Goal: Task Accomplishment & Management: Complete application form

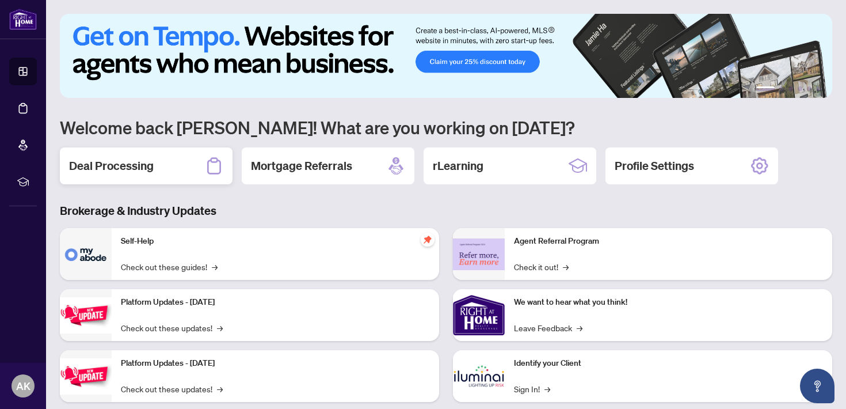
click at [140, 156] on div "Deal Processing" at bounding box center [146, 165] width 173 height 37
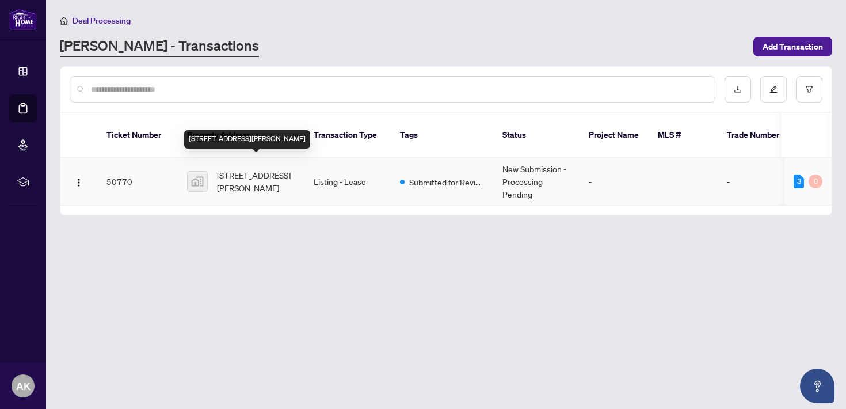
click at [242, 170] on span "[STREET_ADDRESS][PERSON_NAME]" at bounding box center [256, 181] width 78 height 25
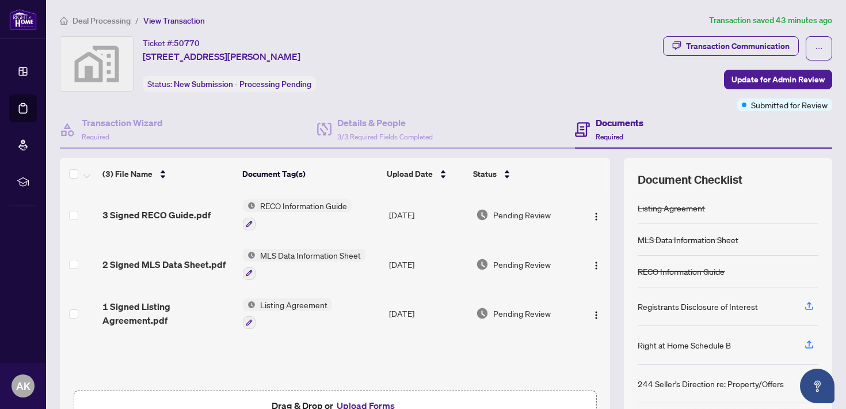
click at [178, 19] on span "View Transaction" at bounding box center [174, 21] width 62 height 10
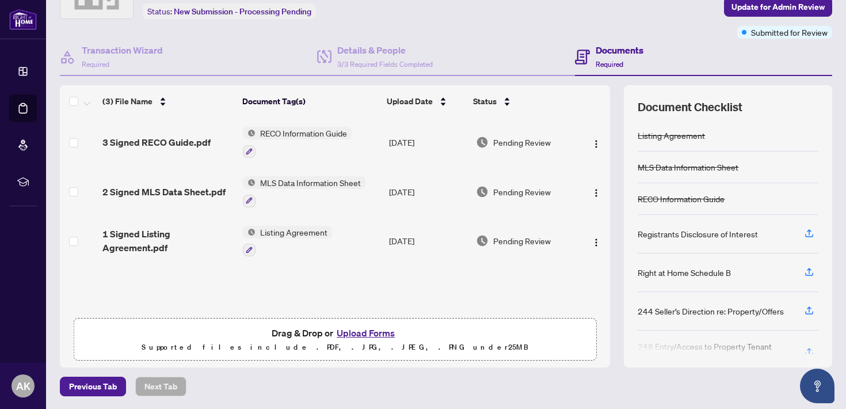
click at [367, 340] on p "Supported files include .PDF, .JPG, .JPEG, .PNG under 25 MB" at bounding box center [334, 347] width 507 height 14
click at [369, 337] on button "Upload Forms" at bounding box center [365, 332] width 65 height 15
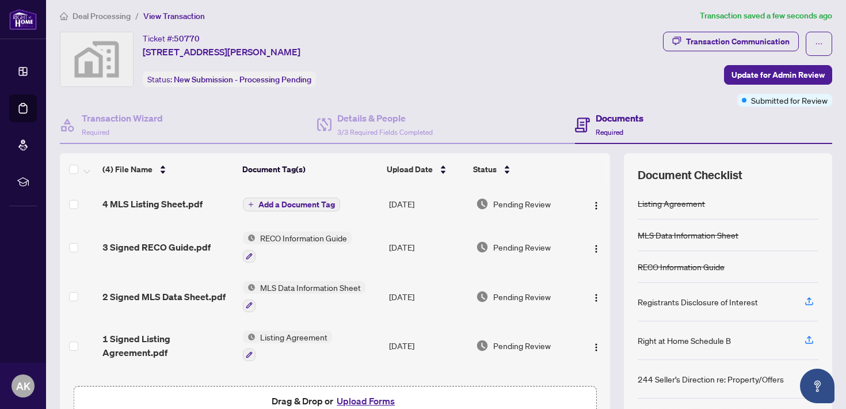
scroll to position [0, 0]
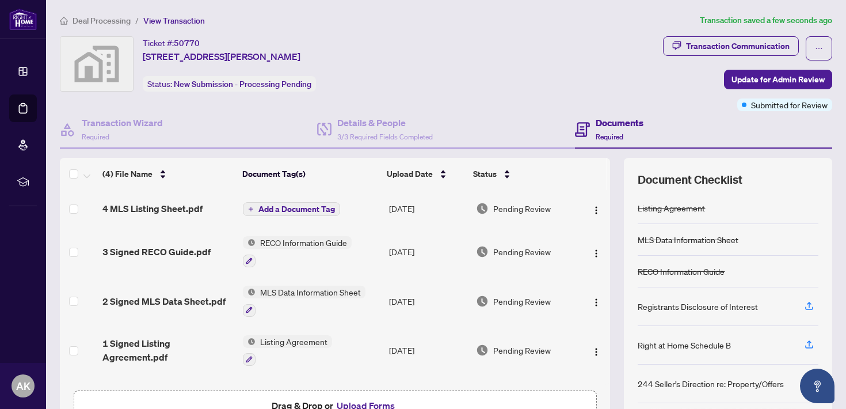
click at [183, 42] on span "50770" at bounding box center [187, 43] width 26 height 10
click at [232, 56] on span "[STREET_ADDRESS][PERSON_NAME]" at bounding box center [222, 56] width 158 height 14
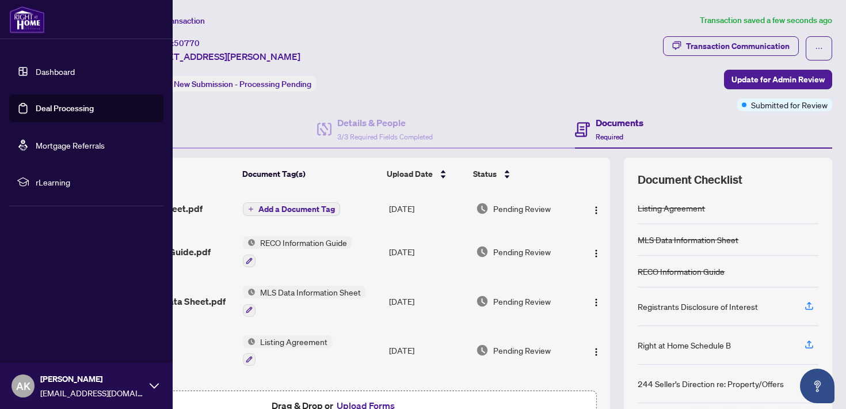
click at [48, 68] on link "Dashboard" at bounding box center [55, 71] width 39 height 10
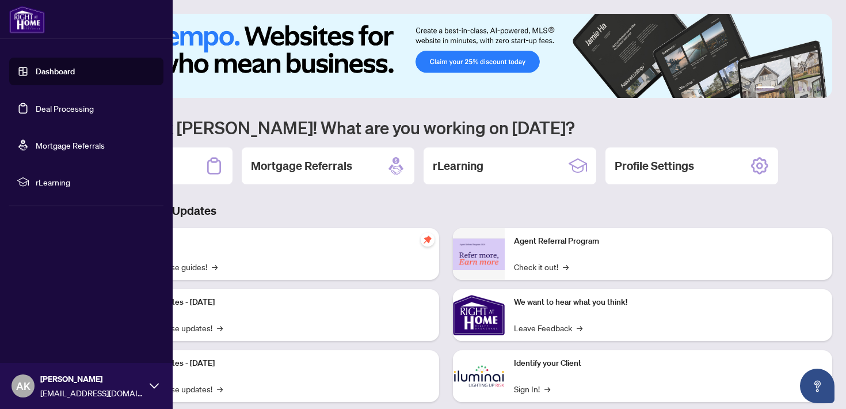
click at [93, 109] on link "Deal Processing" at bounding box center [65, 108] width 58 height 10
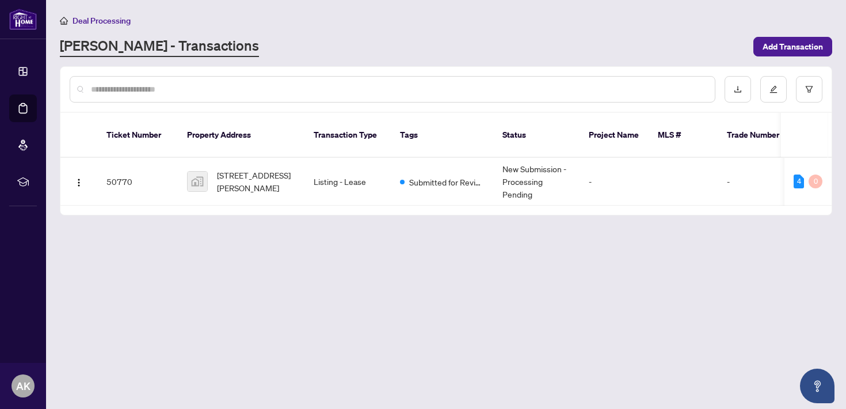
click at [260, 236] on main "Deal Processing RAHR - Transactions Add Transaction Ticket Number Property Addr…" at bounding box center [446, 204] width 800 height 409
click at [78, 178] on img "button" at bounding box center [78, 182] width 9 height 9
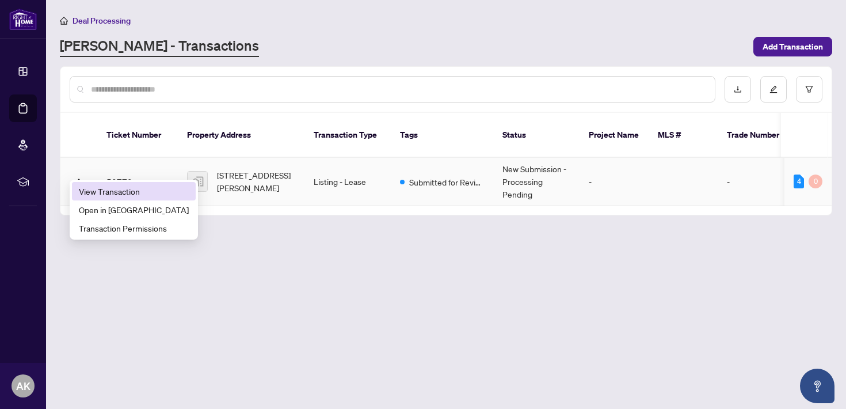
click at [101, 193] on span "View Transaction" at bounding box center [134, 191] width 110 height 13
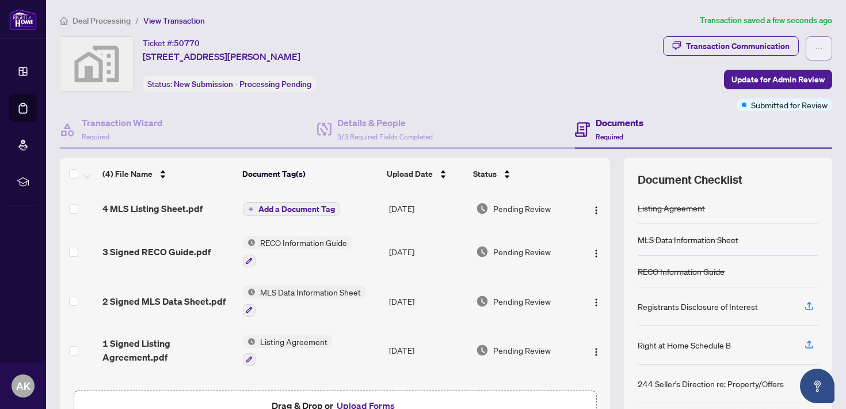
click at [821, 48] on icon "ellipsis" at bounding box center [819, 48] width 6 height 1
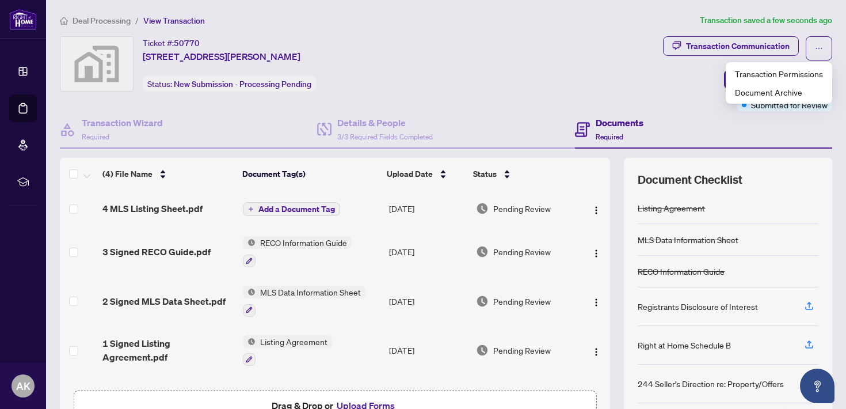
click at [512, 99] on div "Ticket #: 50770 [STREET_ADDRESS][PERSON_NAME] Status: New Submission - Processi…" at bounding box center [359, 73] width 603 height 75
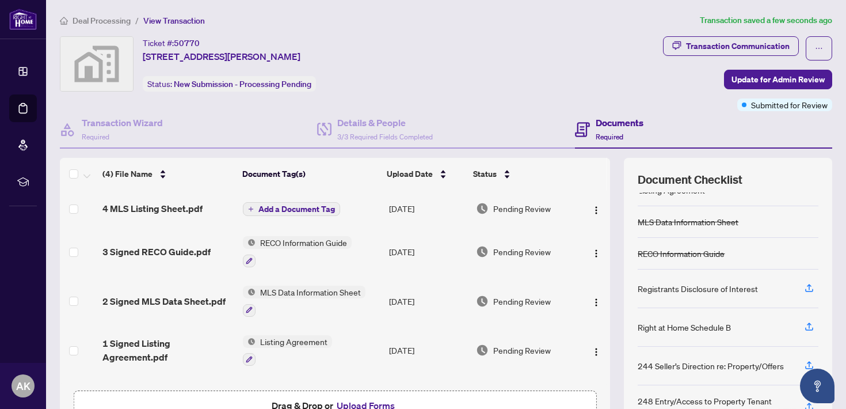
click at [151, 23] on span "View Transaction" at bounding box center [174, 21] width 62 height 10
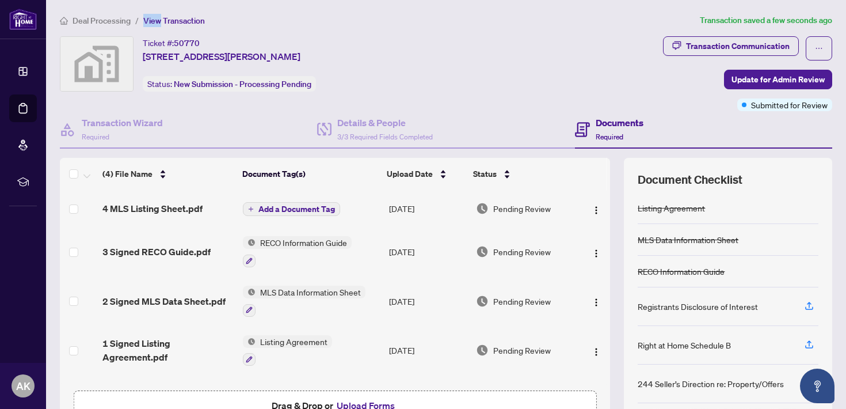
click at [151, 23] on span "View Transaction" at bounding box center [174, 21] width 62 height 10
click at [171, 47] on div "Ticket #: 50770" at bounding box center [171, 42] width 57 height 13
click at [494, 96] on div "Ticket #: 50770 [STREET_ADDRESS][PERSON_NAME] Status: New Submission - Processi…" at bounding box center [359, 73] width 603 height 75
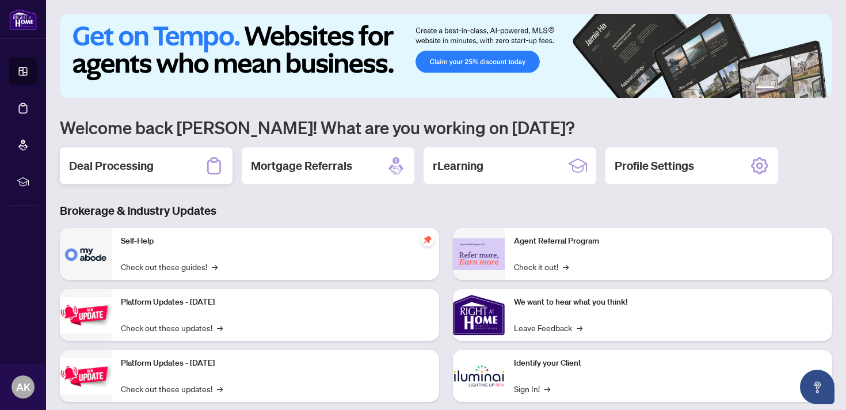
click at [131, 174] on div "Deal Processing" at bounding box center [146, 165] width 173 height 37
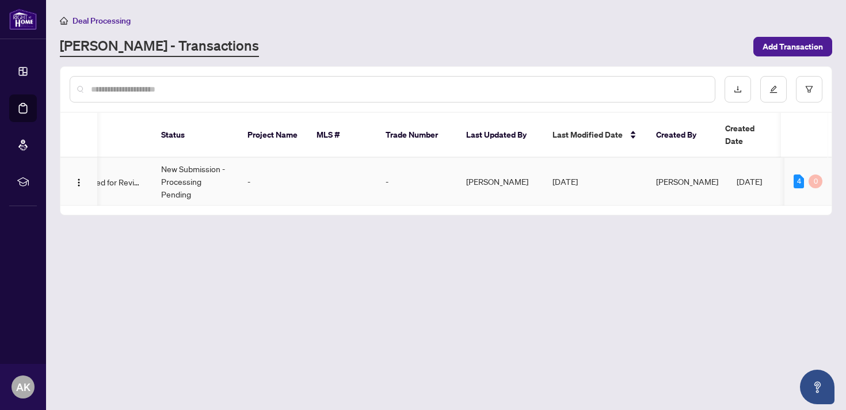
scroll to position [0, 353]
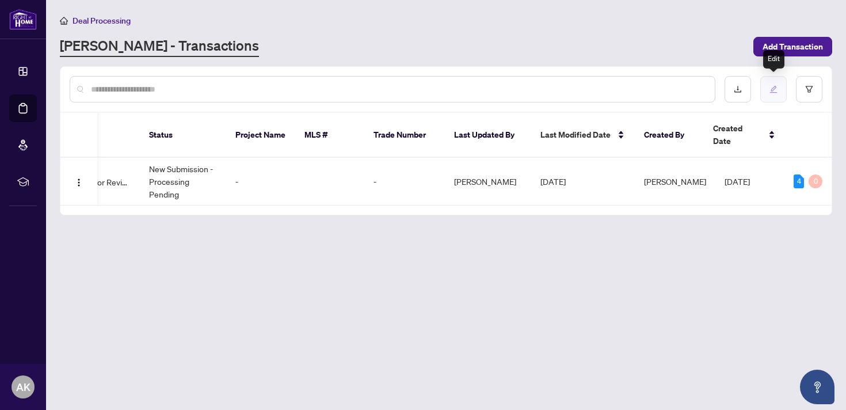
click at [781, 89] on button "button" at bounding box center [773, 89] width 26 height 26
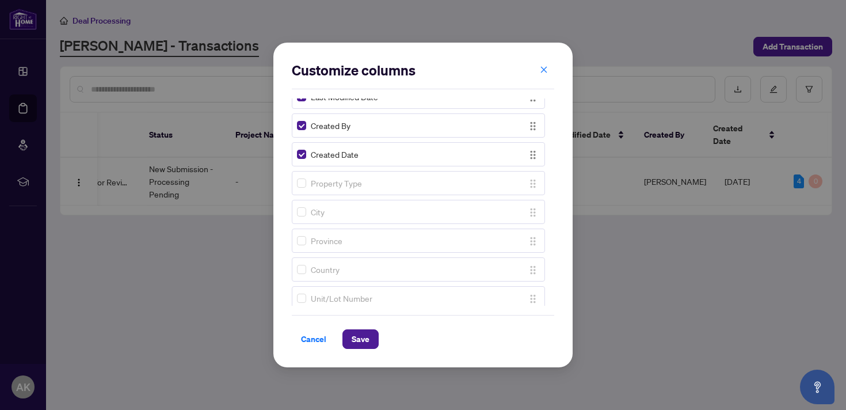
scroll to position [0, 0]
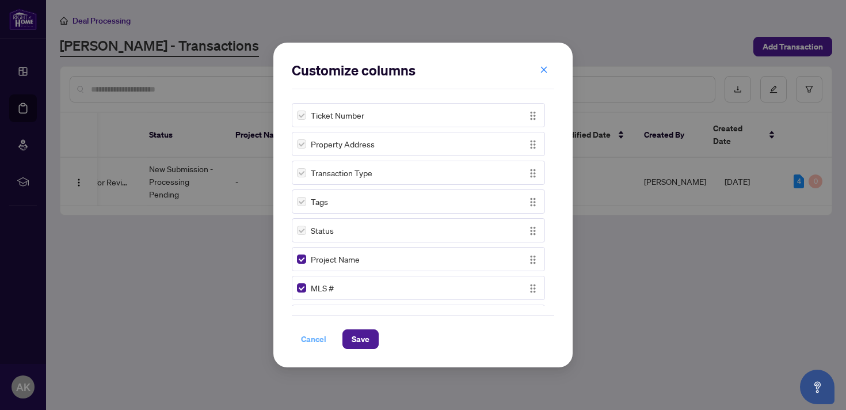
click at [308, 338] on span "Cancel" at bounding box center [313, 339] width 25 height 18
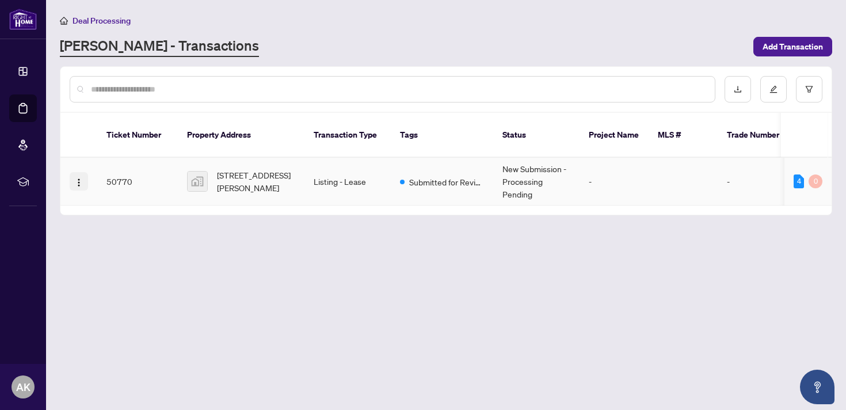
click at [83, 175] on span "button" at bounding box center [78, 181] width 9 height 13
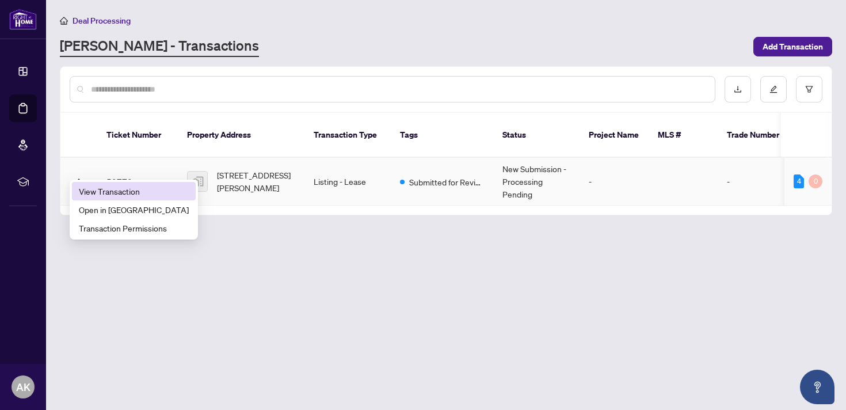
click at [100, 185] on span "View Transaction" at bounding box center [134, 191] width 110 height 13
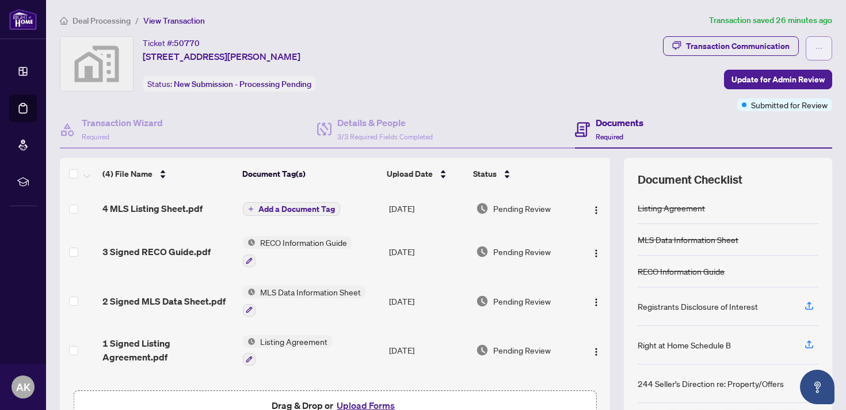
click at [811, 44] on button "button" at bounding box center [819, 48] width 26 height 24
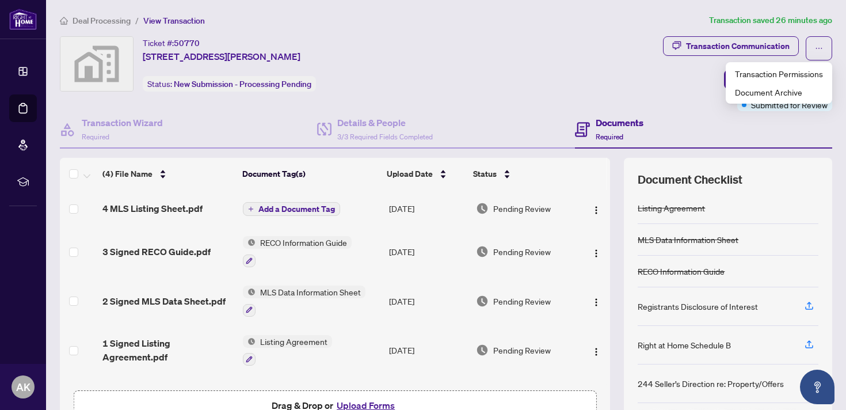
click at [627, 95] on div "Ticket #: 50770 [STREET_ADDRESS][PERSON_NAME] Status: New Submission - Processi…" at bounding box center [359, 73] width 603 height 75
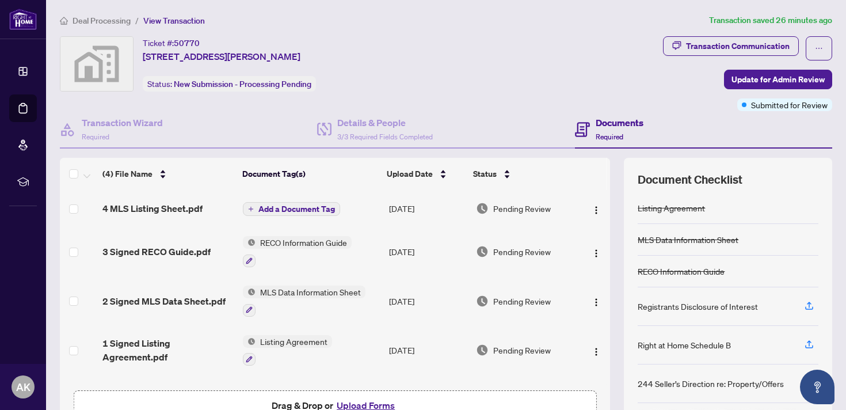
click at [604, 124] on h4 "Documents" at bounding box center [620, 123] width 48 height 14
click at [361, 132] on span "3/3 Required Fields Completed" at bounding box center [385, 136] width 96 height 9
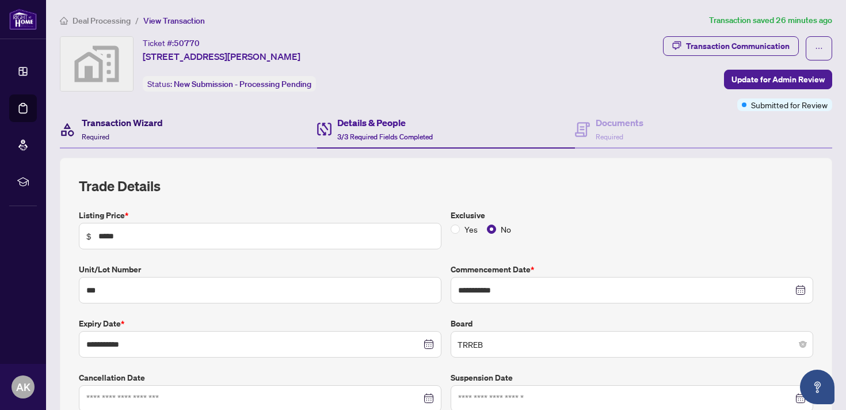
click at [146, 130] on div "Transaction Wizard Required" at bounding box center [122, 129] width 81 height 27
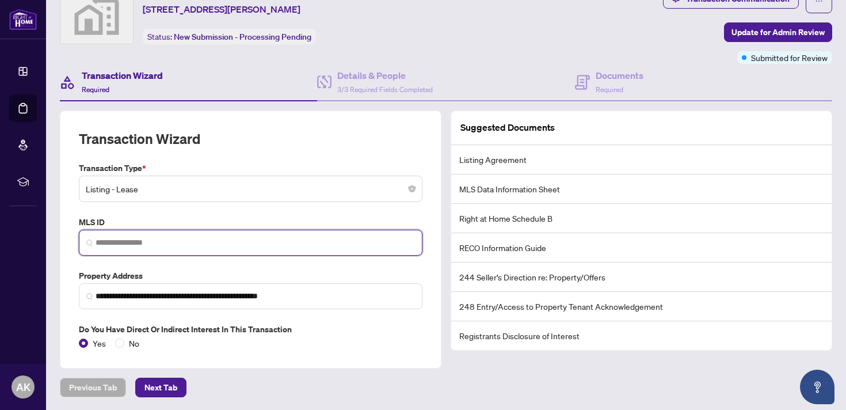
click at [224, 243] on input "search" at bounding box center [255, 242] width 319 height 12
paste input "*********"
type input "*********"
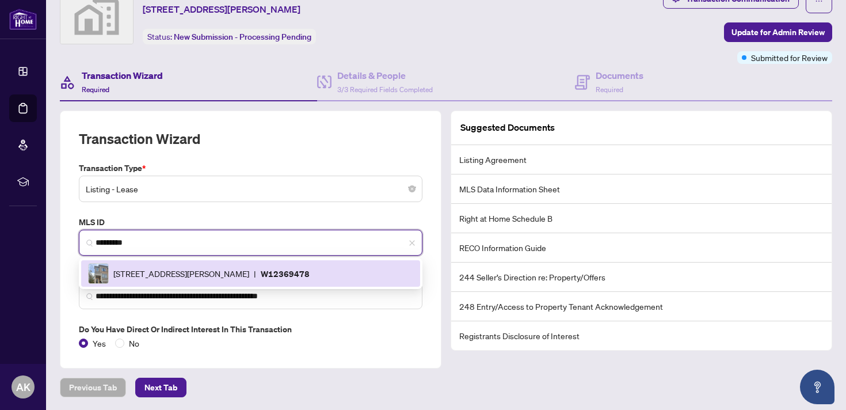
click at [227, 272] on span "[STREET_ADDRESS][PERSON_NAME]" at bounding box center [181, 273] width 136 height 13
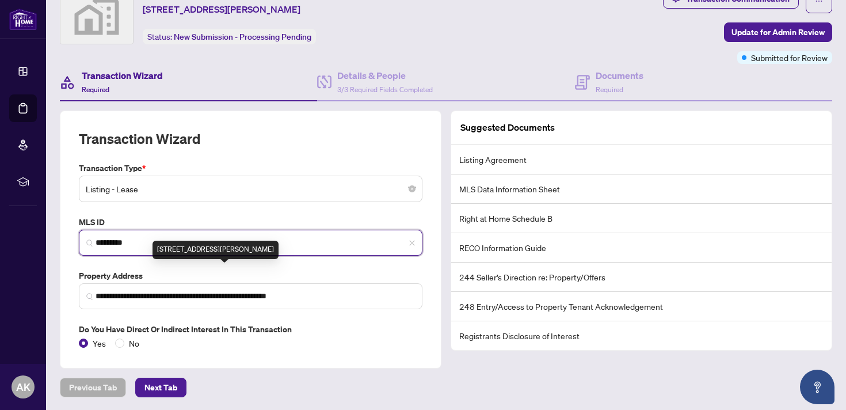
type input "**********"
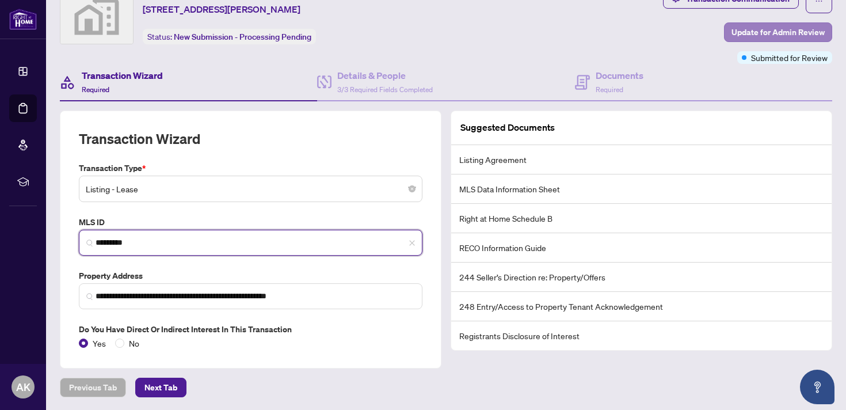
type input "*********"
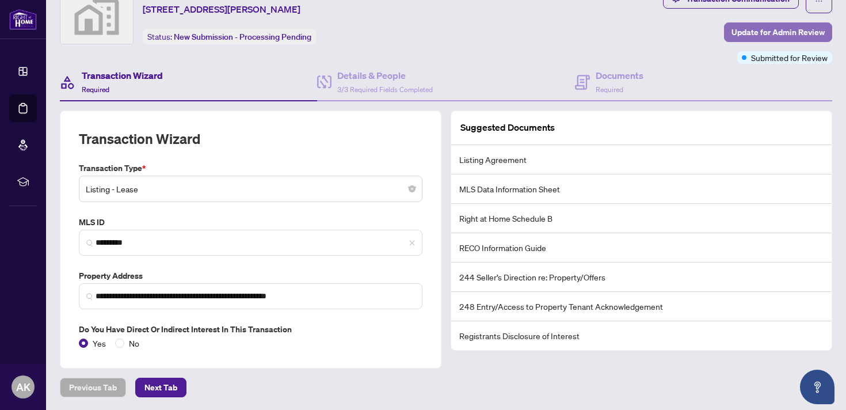
click at [773, 26] on span "Update for Admin Review" at bounding box center [777, 32] width 93 height 18
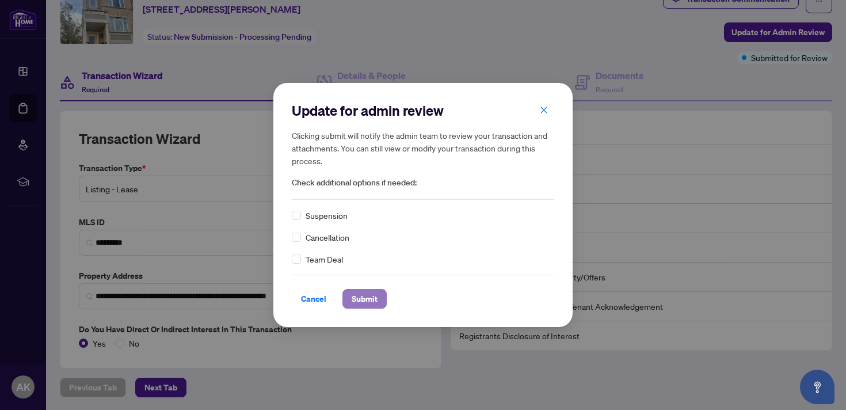
click at [364, 296] on span "Submit" at bounding box center [365, 298] width 26 height 18
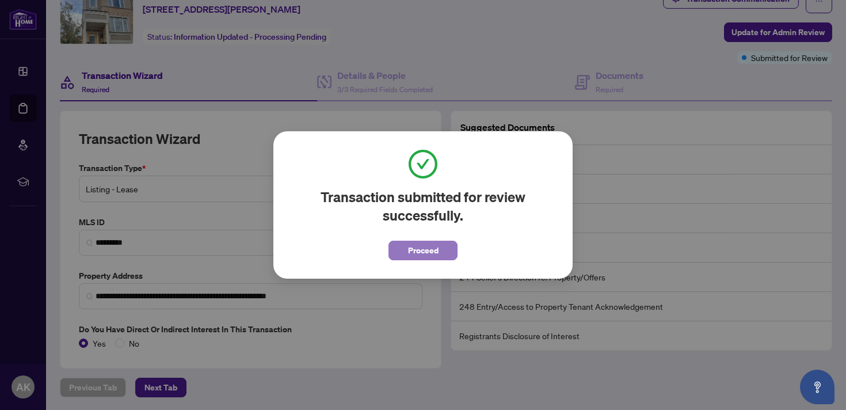
click at [428, 255] on span "Proceed" at bounding box center [423, 250] width 30 height 18
